Goal: Task Accomplishment & Management: Complete application form

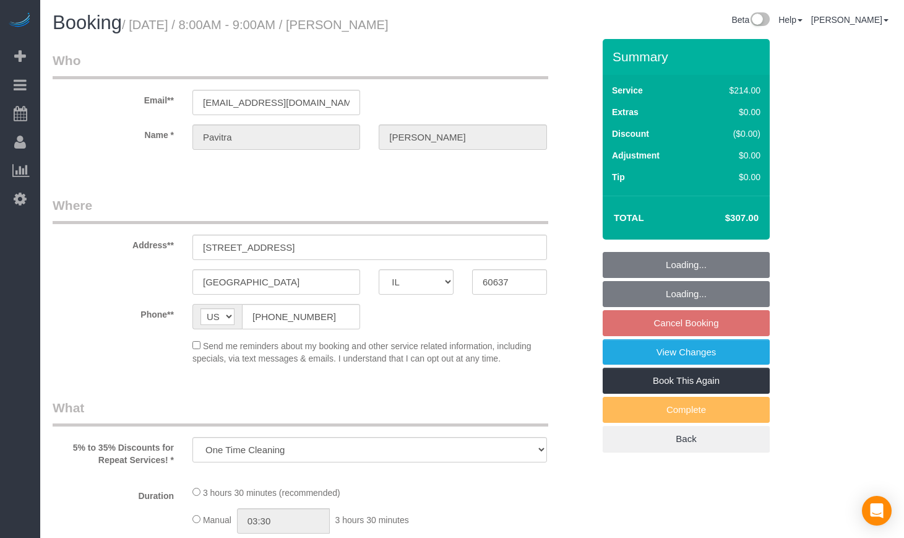
select select "IL"
select select "string:cash"
select select "object:1028"
select select "512"
select select "spot1"
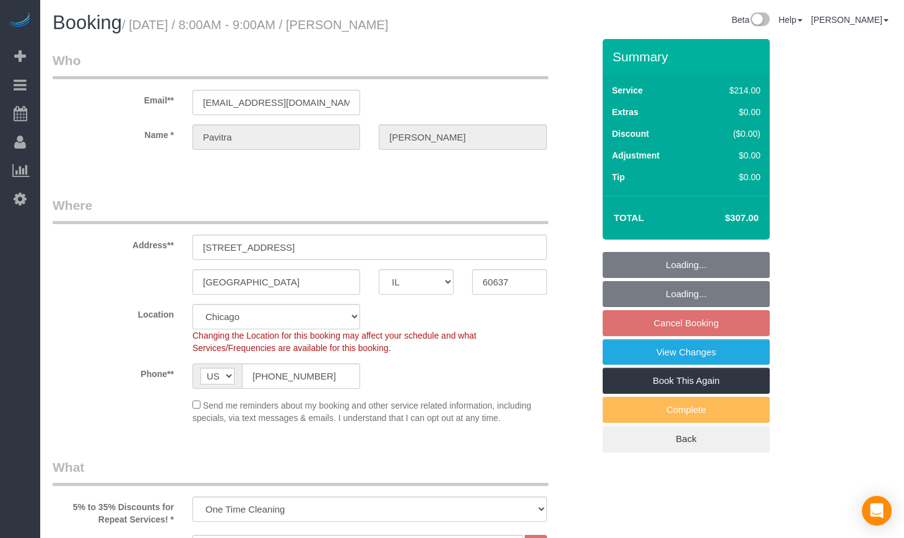
select select "2"
select select "5"
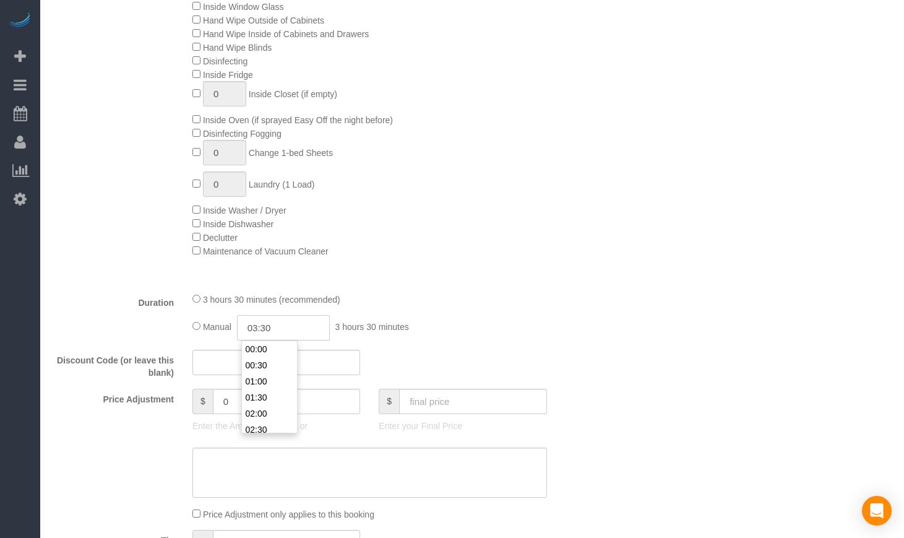
scroll to position [97, 0]
drag, startPoint x: 300, startPoint y: 331, endPoint x: 246, endPoint y: 330, distance: 53.8
click at [246, 330] on input "03:30" at bounding box center [283, 327] width 93 height 25
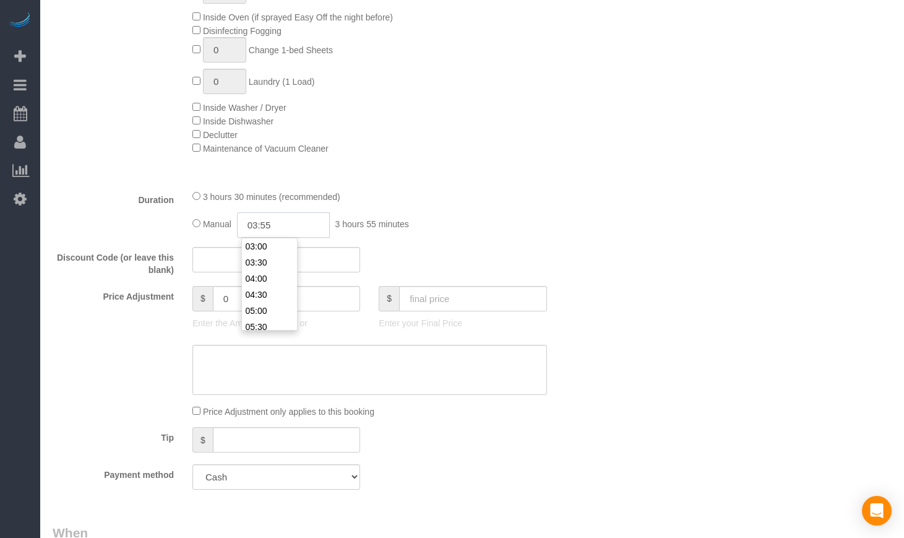
type input "03:55"
click at [541, 192] on div "3 hours 30 minutes (recommended)" at bounding box center [369, 196] width 355 height 14
select select "spot21"
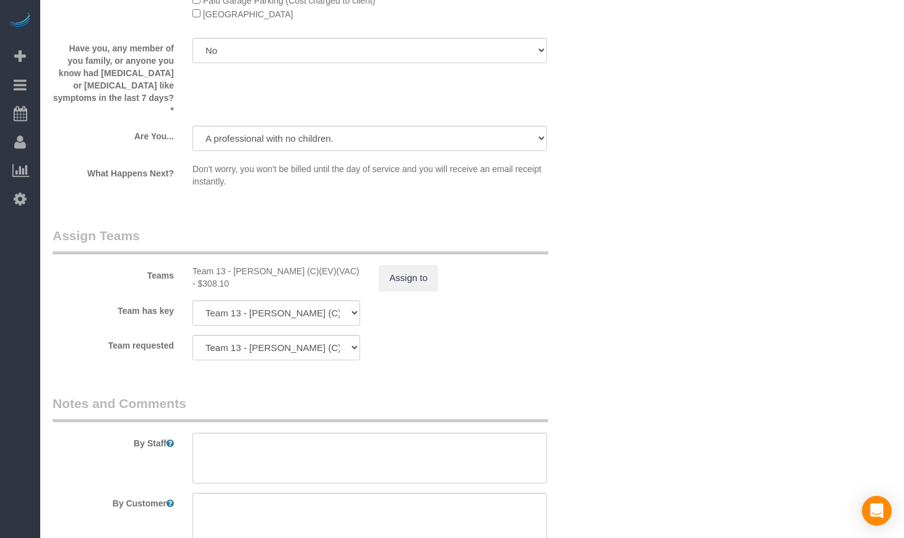
scroll to position [2063, 0]
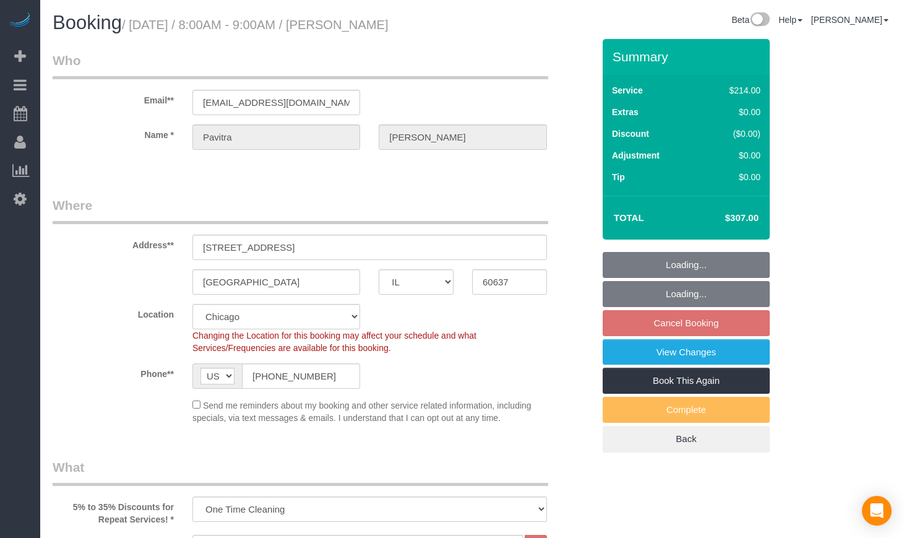
select select "IL"
select select "512"
select select "2"
select select "5"
select select "string:cash"
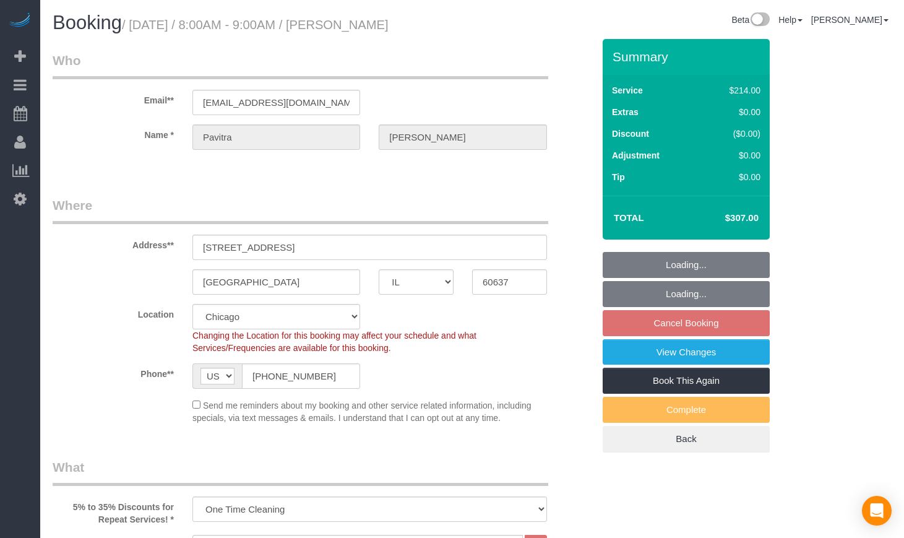
select select "number:1"
select select "number:67"
select select "number:139"
select select "number:106"
select select "spot1"
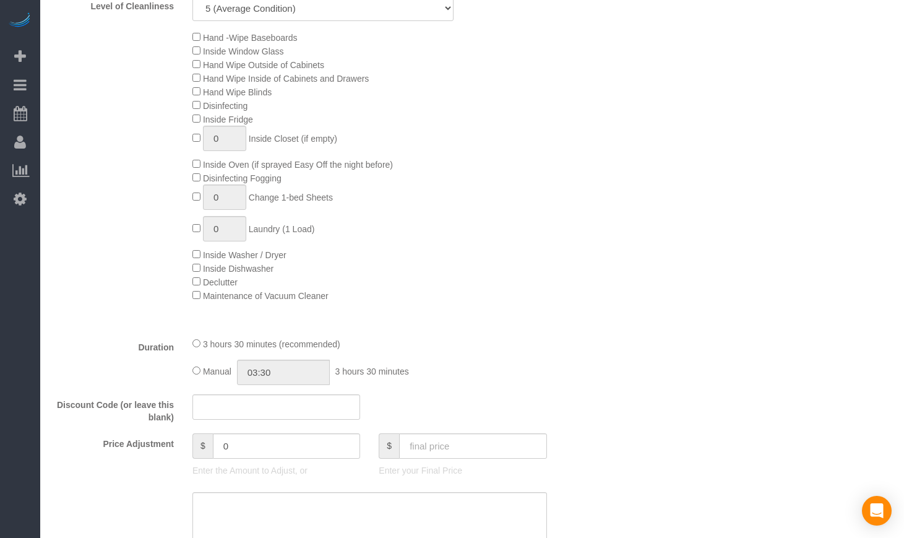
scroll to position [722, 0]
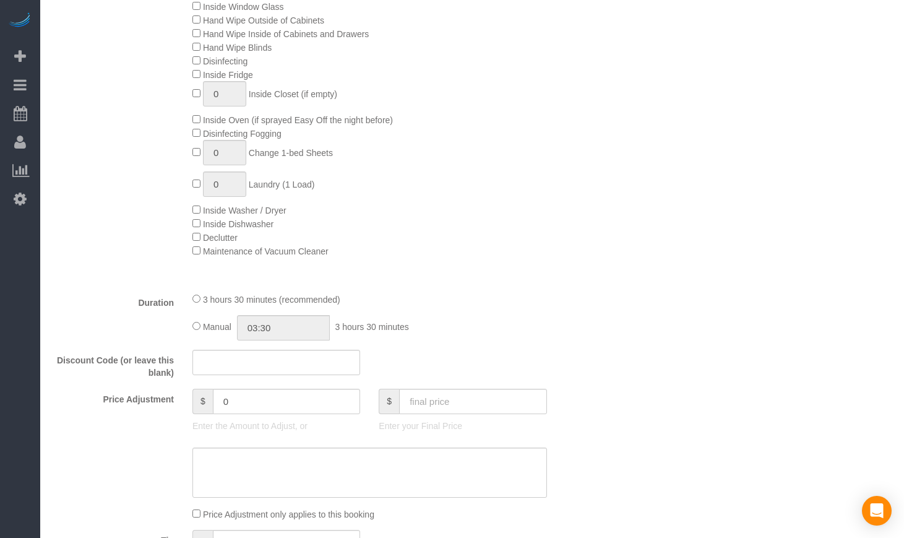
click at [189, 326] on div "3 hours 30 minutes (recommended) Manual 03:30 3 hours 30 minutes" at bounding box center [369, 316] width 373 height 48
click at [304, 339] on input "03:30" at bounding box center [283, 327] width 93 height 25
type input "03:55"
select select "spot6"
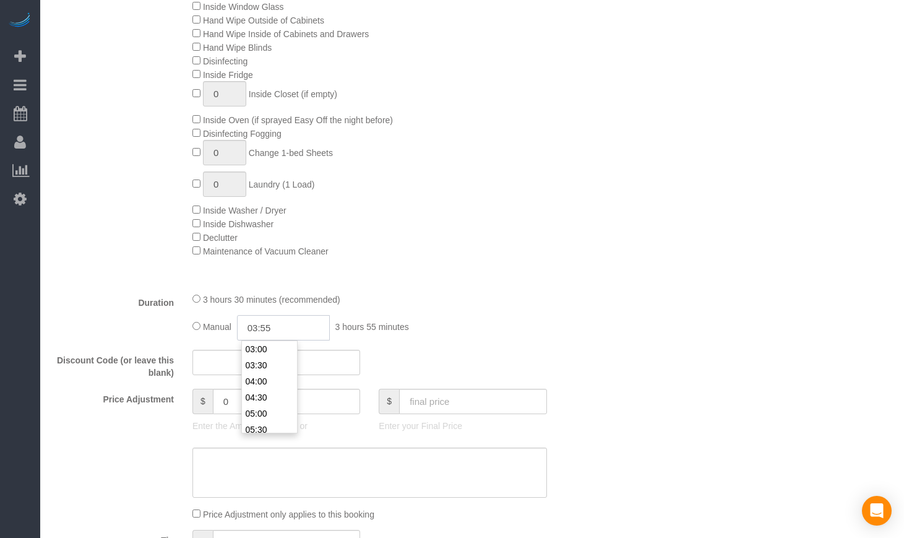
select select "spot11"
type input "03:55"
select select "spot16"
select select "spot21"
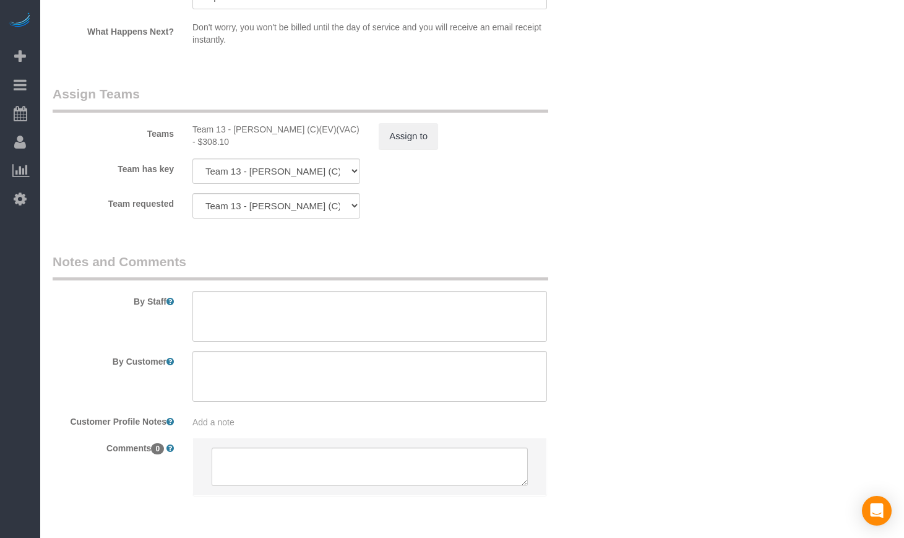
scroll to position [2137, 0]
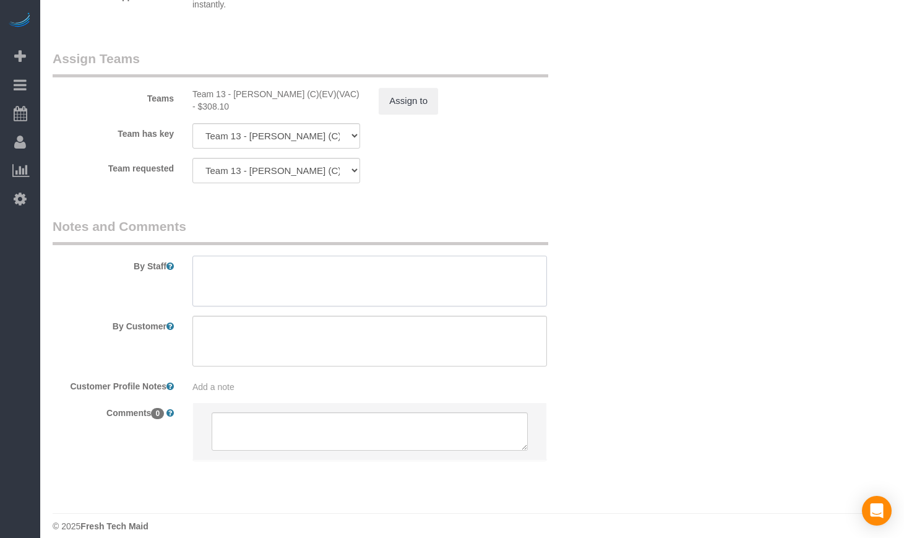
click at [248, 282] on textarea at bounding box center [369, 281] width 355 height 51
paste textarea "Initial Cleaning. 1). General Cleaning. 2)Bathroom. 3) 3.9 hours cleaning 4) Pa…"
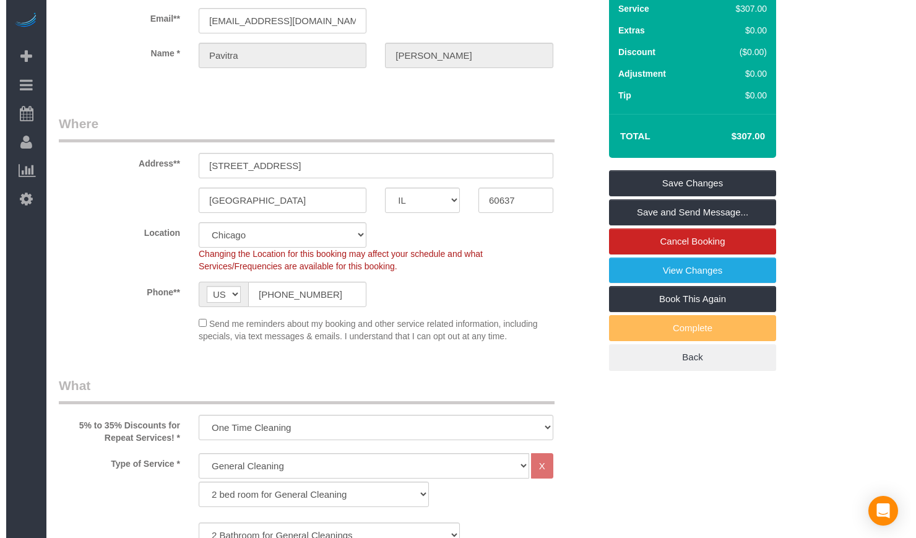
scroll to position [0, 0]
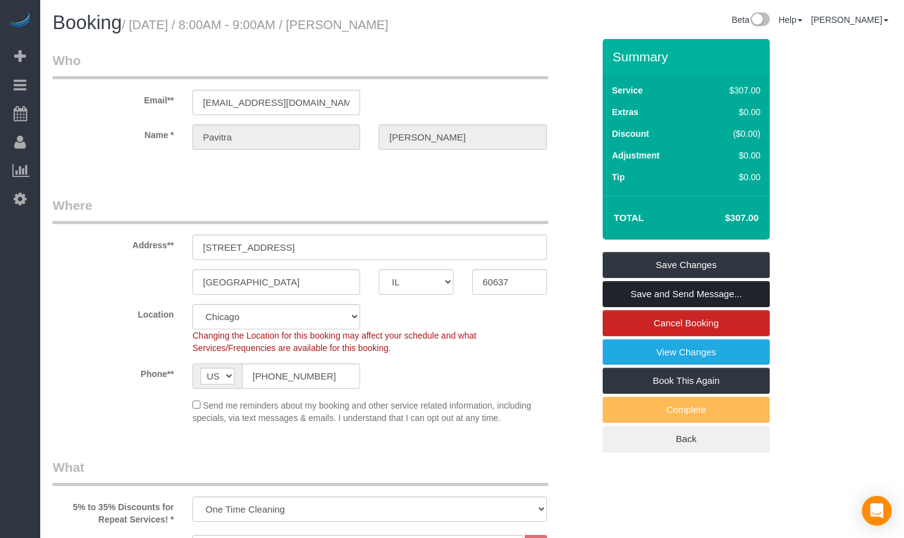
type textarea "Initial Cleaning. 1). General Cleaning. 2)Bathroom. 3) 3.9 hours cleaning 4) Pa…"
click at [721, 289] on link "Save and Send Message..." at bounding box center [686, 294] width 167 height 26
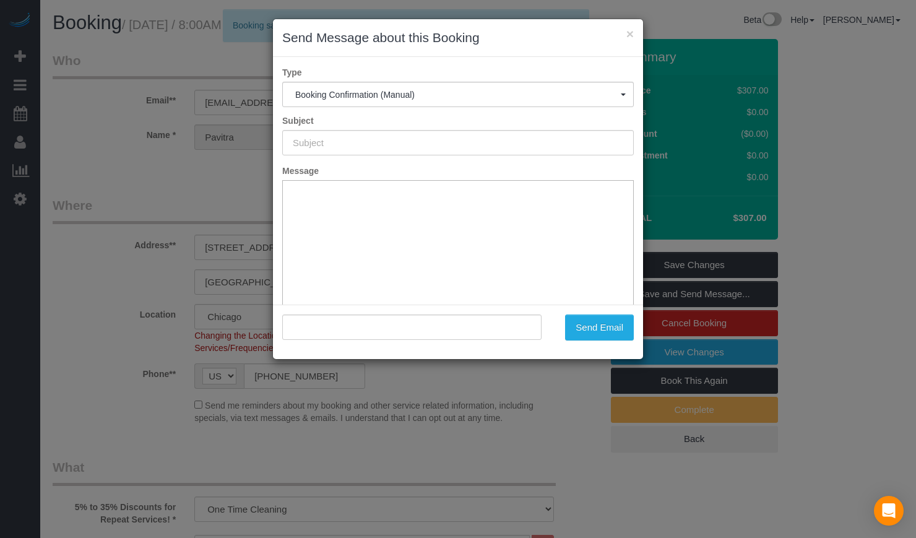
type input "Your Booking With Fresh Tech Maid, Confirmed!"
type input ""[PERSON_NAME]" <[EMAIL_ADDRESS][DOMAIN_NAME]>"
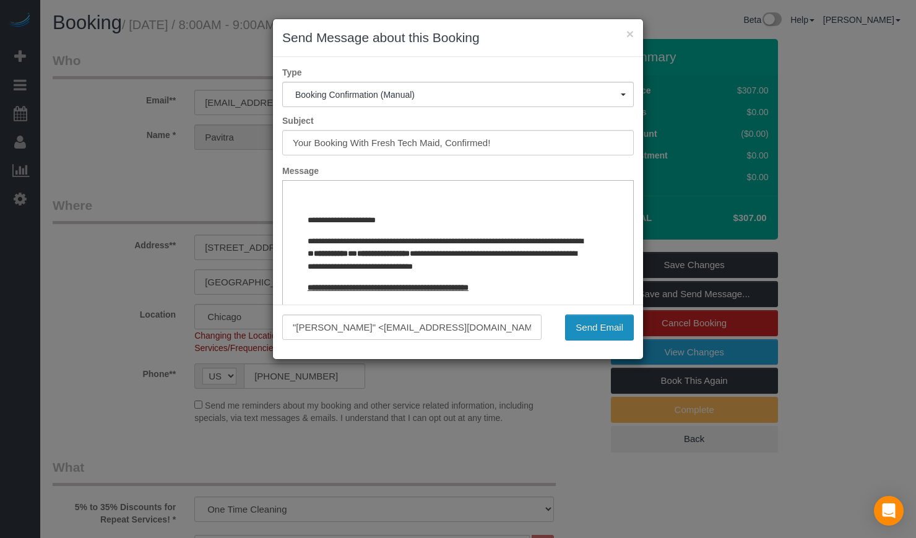
click at [593, 324] on button "Send Email" at bounding box center [599, 327] width 69 height 26
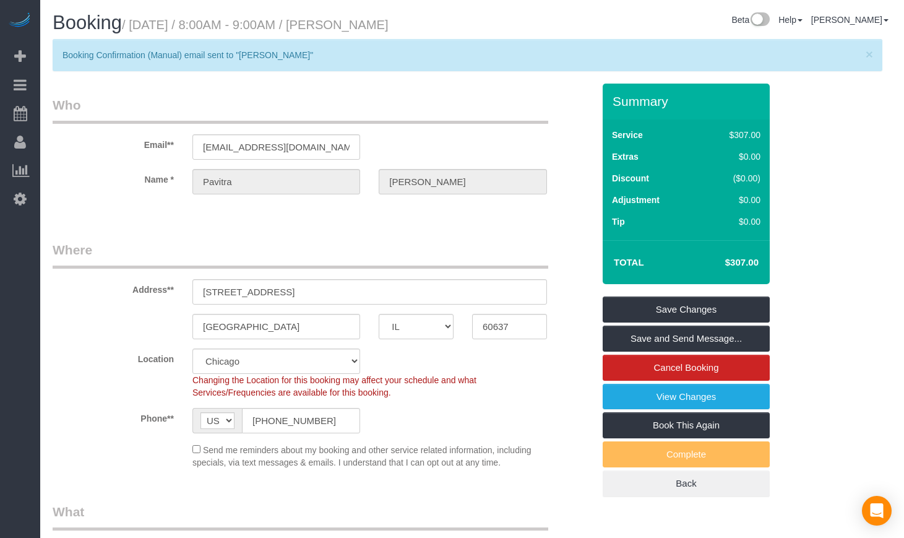
drag, startPoint x: 480, startPoint y: 30, endPoint x: 344, endPoint y: 28, distance: 135.5
click at [344, 28] on div "Booking / [DATE] / 8:00AM - 9:00AM / [PERSON_NAME] Beta Help Help Docs Take a T…" at bounding box center [472, 25] width 858 height 27
copy div "[PERSON_NAME]"
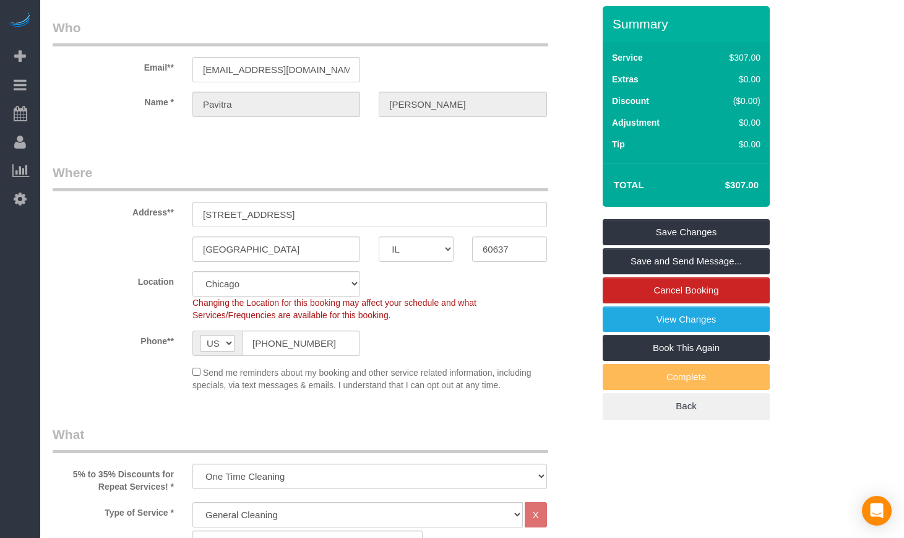
scroll to position [103, 0]
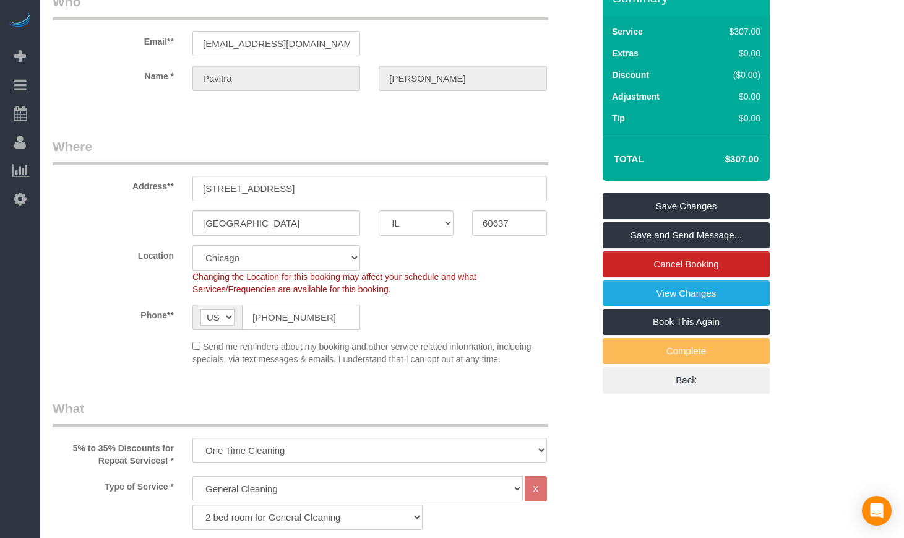
drag, startPoint x: 353, startPoint y: 321, endPoint x: 262, endPoint y: 314, distance: 91.8
click at [262, 314] on input "[PHONE_NUMBER]" at bounding box center [301, 316] width 118 height 25
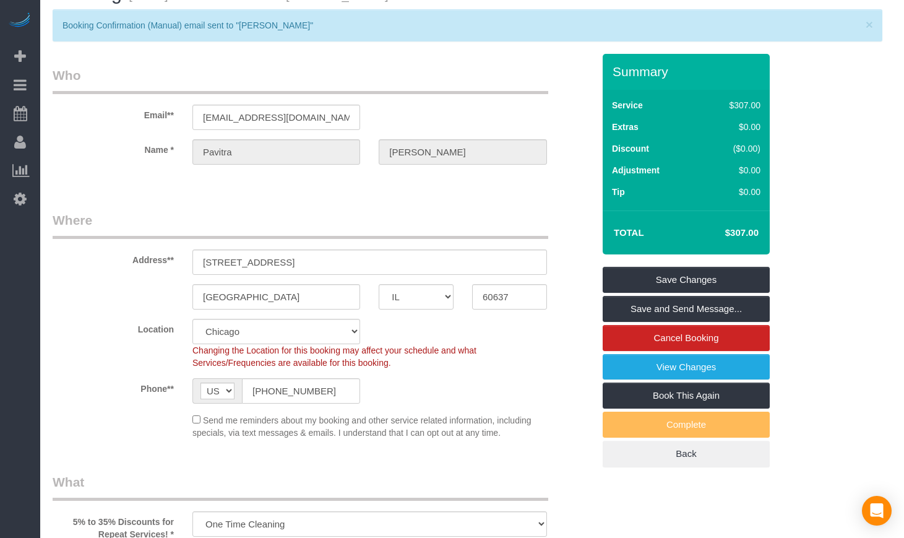
scroll to position [0, 0]
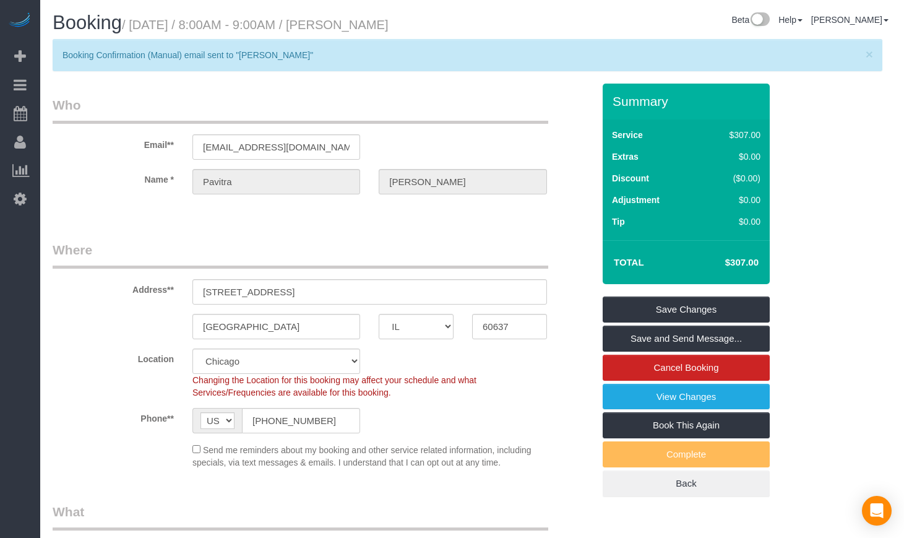
drag, startPoint x: 485, startPoint y: 24, endPoint x: 341, endPoint y: 28, distance: 143.6
click at [341, 28] on div "Booking / [DATE] / 8:00AM - 9:00AM / [PERSON_NAME] Beta Help Help Docs Take a T…" at bounding box center [472, 25] width 858 height 27
copy div "[PERSON_NAME]"
drag, startPoint x: 326, startPoint y: 423, endPoint x: 260, endPoint y: 420, distance: 65.7
click at [260, 420] on input "[PHONE_NUMBER]" at bounding box center [301, 420] width 118 height 25
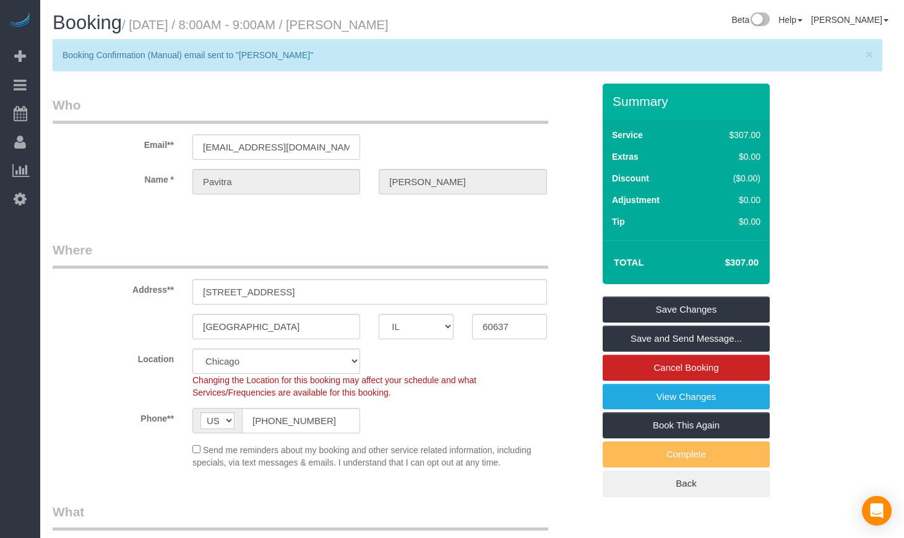
drag, startPoint x: 460, startPoint y: 30, endPoint x: 345, endPoint y: 30, distance: 114.5
click at [345, 30] on div "Booking / [DATE] / 8:00AM - 9:00AM / [PERSON_NAME] Beta Help Help Docs Take a T…" at bounding box center [472, 25] width 858 height 27
drag, startPoint x: 335, startPoint y: 413, endPoint x: 259, endPoint y: 418, distance: 75.6
click at [259, 418] on input "[PHONE_NUMBER]" at bounding box center [301, 420] width 118 height 25
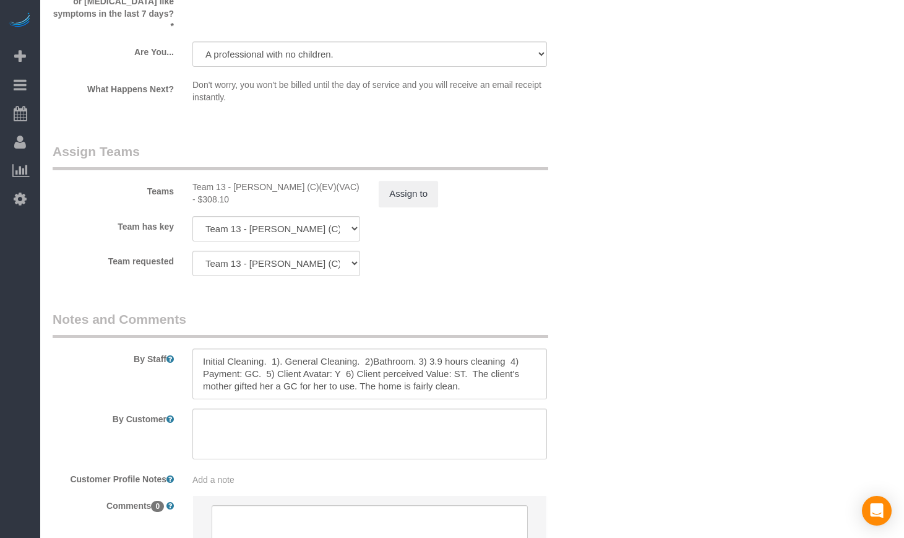
scroll to position [2181, 0]
